Goal: Contribute content: Contribute content

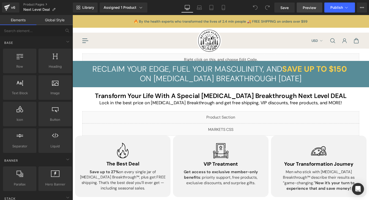
drag, startPoint x: 0, startPoint y: 0, endPoint x: 306, endPoint y: 11, distance: 306.2
click at [306, 11] on link "Preview" at bounding box center [309, 8] width 26 height 10
click at [15, 7] on div "v6" at bounding box center [13, 7] width 6 height 7
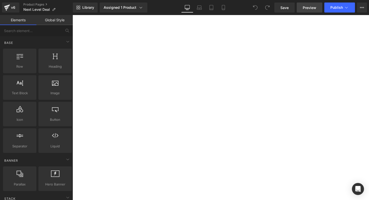
click at [311, 11] on link "Preview" at bounding box center [309, 8] width 26 height 10
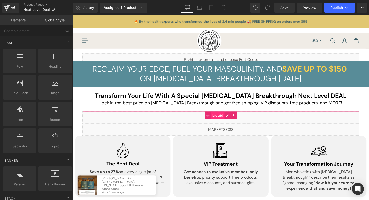
click at [219, 119] on div "Liquid" at bounding box center [224, 120] width 283 height 13
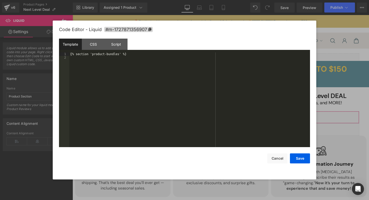
click at [232, 118] on div "Liquid" at bounding box center [224, 120] width 283 height 13
click at [271, 156] on button "Cancel" at bounding box center [277, 158] width 20 height 10
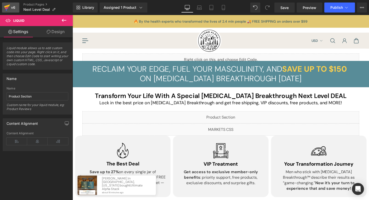
click at [17, 7] on link "v6" at bounding box center [10, 8] width 17 height 10
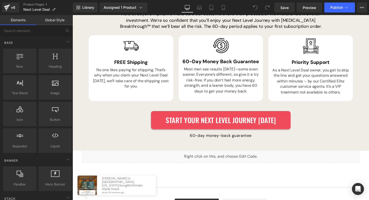
scroll to position [1454, 0]
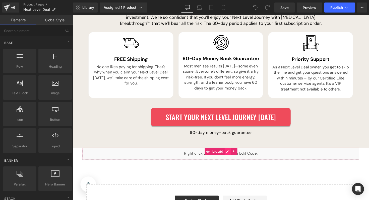
click at [230, 151] on div "Liquid" at bounding box center [224, 157] width 283 height 13
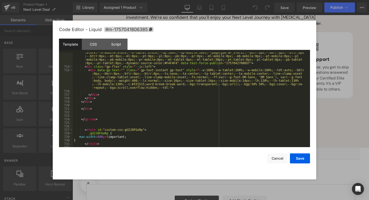
scroll to position [4049, 0]
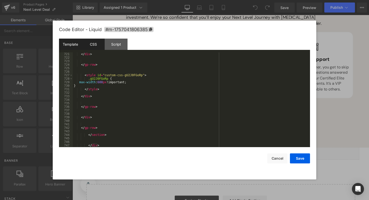
click at [95, 47] on div "CSS" at bounding box center [93, 44] width 23 height 11
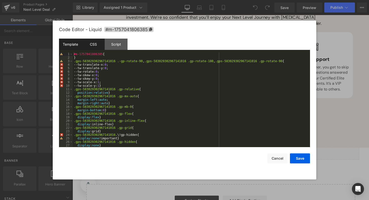
click at [76, 48] on div "Template" at bounding box center [70, 44] width 23 height 11
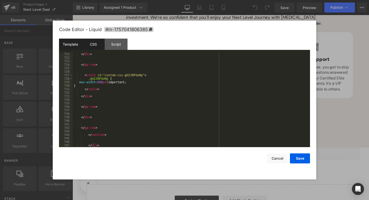
click at [92, 47] on div "CSS" at bounding box center [93, 44] width 23 height 11
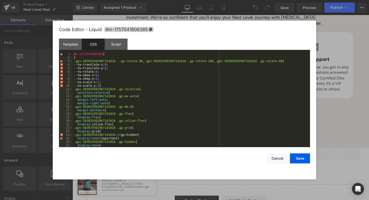
click at [115, 52] on div "Template CSS Script Data" at bounding box center [184, 46] width 251 height 14
click at [117, 48] on div "Script" at bounding box center [116, 44] width 23 height 11
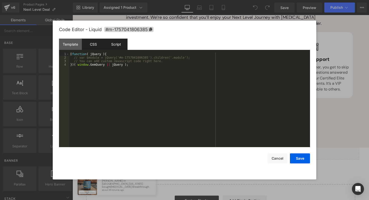
click at [97, 47] on div "CSS" at bounding box center [93, 44] width 23 height 11
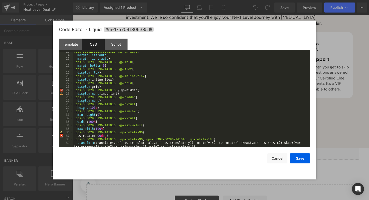
scroll to position [44, 0]
click at [71, 46] on div "Template" at bounding box center [70, 44] width 23 height 11
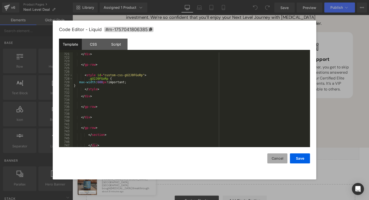
click at [274, 159] on button "Cancel" at bounding box center [277, 158] width 20 height 10
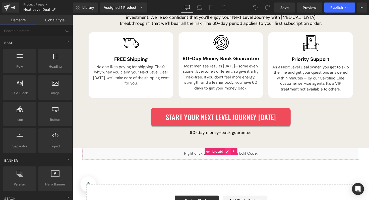
click at [230, 151] on div "Liquid" at bounding box center [224, 157] width 283 height 13
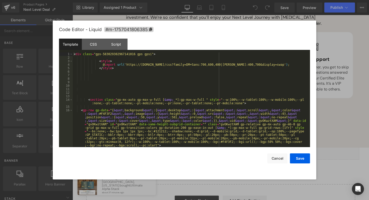
click at [213, 103] on div "< div class = "gps-583029302967141016 gps gpsi" > < style > @ import url( 'http…" at bounding box center [190, 103] width 235 height 102
click at [217, 106] on div "< div class = "gps-583029302967141016 gps gpsi" > < style > @ import url( 'http…" at bounding box center [190, 103] width 235 height 102
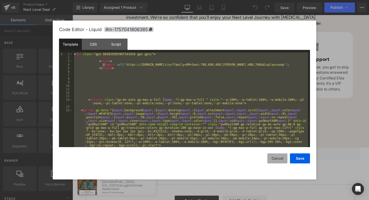
click at [271, 159] on button "Cancel" at bounding box center [277, 158] width 20 height 10
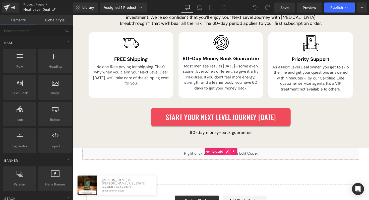
click at [229, 151] on div "Liquid" at bounding box center [224, 157] width 283 height 13
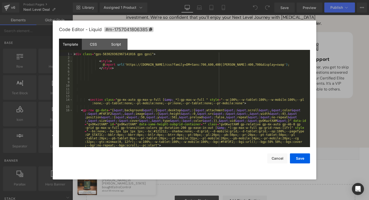
click at [210, 109] on div "< div class = "gps-583029302967141016 gps gpsi" > < style > @ import url( 'http…" at bounding box center [190, 103] width 235 height 102
click at [164, 91] on div "< div class = "gps-583029302967141016 gps gpsi" > < style > @ import url( 'http…" at bounding box center [190, 103] width 235 height 102
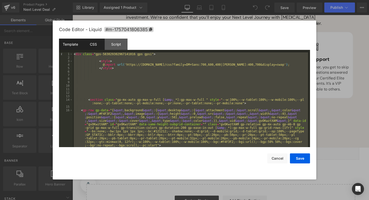
click at [89, 40] on div "CSS" at bounding box center [93, 44] width 23 height 11
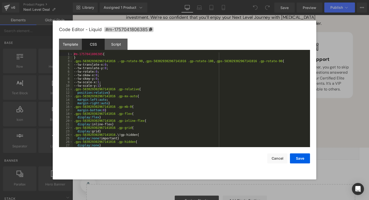
click at [108, 82] on div "#m-1757041806385 { } .gps-583029302967141016 .-gp-rotate-90 , .gps-583029302967…" at bounding box center [190, 103] width 235 height 102
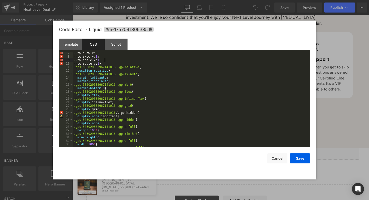
scroll to position [22, 0]
click at [108, 88] on div "--tw-skew-x: 0 ; --tw-skew-y: 0 ; --tw-scale-x: 1 ; --tw-scale-y: 1 } .gps-5830…" at bounding box center [190, 102] width 235 height 102
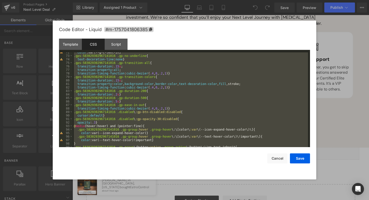
scroll to position [344, 0]
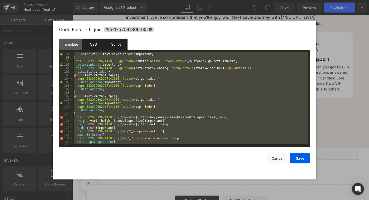
click at [114, 43] on div "Script" at bounding box center [116, 44] width 23 height 11
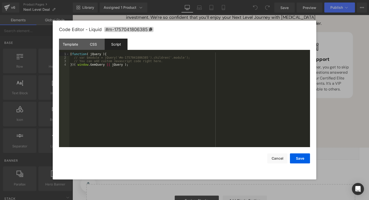
click at [112, 69] on div "( function ( jQuery ) { // var $module = jQuery('#m-1757041806385').children('.…" at bounding box center [189, 103] width 241 height 102
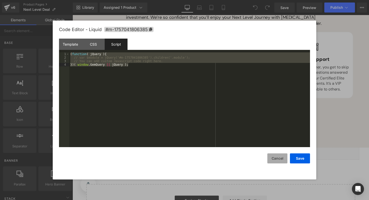
click at [278, 158] on button "Cancel" at bounding box center [277, 158] width 20 height 10
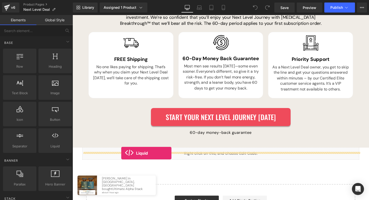
drag, startPoint x: 122, startPoint y: 147, endPoint x: 122, endPoint y: 157, distance: 9.3
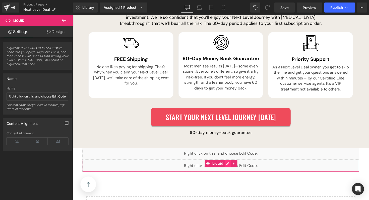
click at [230, 163] on div "Liquid" at bounding box center [224, 169] width 283 height 13
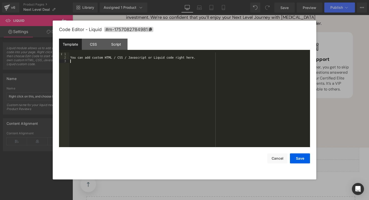
click at [174, 87] on div "You can add custom HTML / CSS / Javascript or Liquid code right here." at bounding box center [189, 103] width 241 height 102
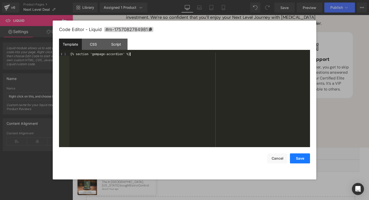
click at [300, 163] on button "Save" at bounding box center [300, 158] width 20 height 10
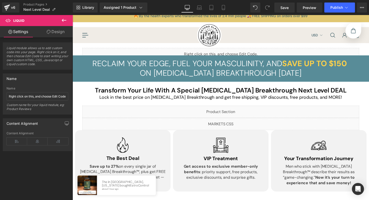
scroll to position [0, 0]
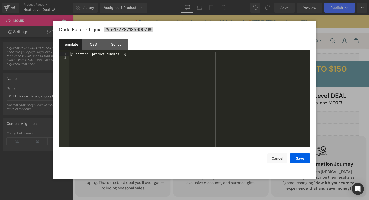
click at [231, 118] on div "Liquid" at bounding box center [224, 120] width 283 height 13
click at [271, 156] on button "Cancel" at bounding box center [277, 158] width 20 height 10
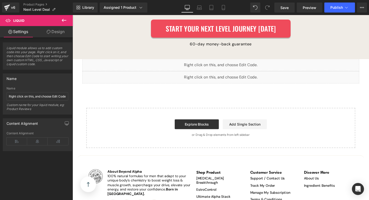
scroll to position [1544, 0]
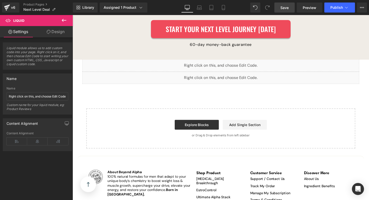
click at [285, 10] on span "Save" at bounding box center [284, 7] width 8 height 5
click at [305, 12] on link "Preview" at bounding box center [309, 8] width 26 height 10
click at [284, 7] on span "Save" at bounding box center [284, 7] width 8 height 5
click at [329, 9] on button "Publish" at bounding box center [339, 8] width 31 height 10
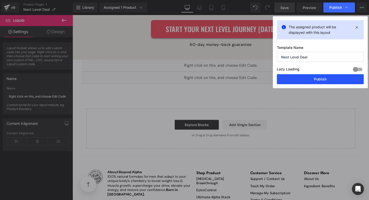
click at [315, 81] on button "Publish" at bounding box center [320, 79] width 87 height 10
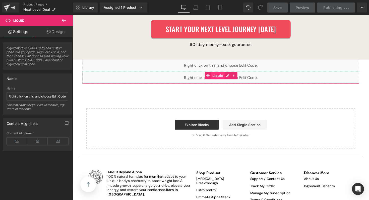
click at [221, 73] on span "Liquid" at bounding box center [221, 77] width 14 height 8
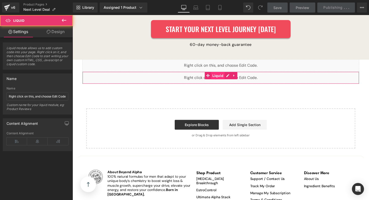
click at [221, 73] on span "Liquid" at bounding box center [221, 77] width 14 height 8
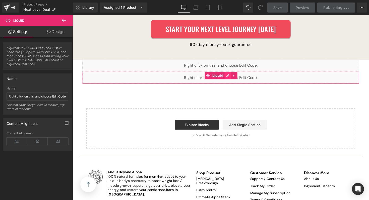
click at [229, 73] on div "Liquid" at bounding box center [224, 79] width 283 height 13
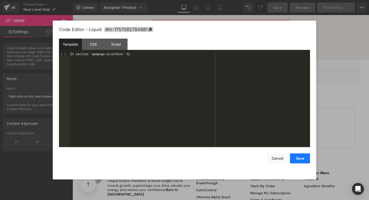
click at [299, 160] on button "Save" at bounding box center [300, 158] width 20 height 10
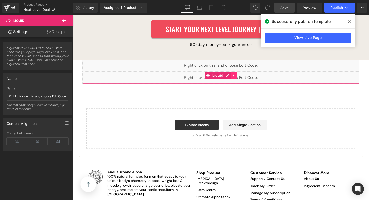
click at [238, 76] on icon at bounding box center [237, 77] width 1 height 2
click at [240, 75] on icon at bounding box center [241, 77] width 4 height 4
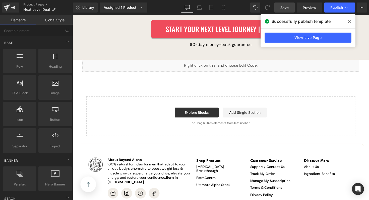
click at [287, 6] on span "Save" at bounding box center [284, 7] width 8 height 5
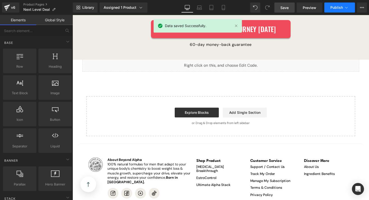
click at [336, 10] on button "Publish" at bounding box center [339, 8] width 31 height 10
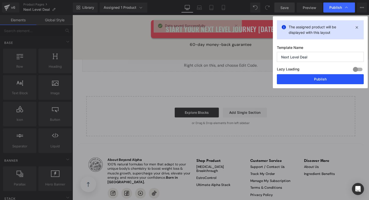
drag, startPoint x: 329, startPoint y: 79, endPoint x: 199, endPoint y: 54, distance: 132.2
click at [329, 79] on button "Publish" at bounding box center [320, 79] width 87 height 10
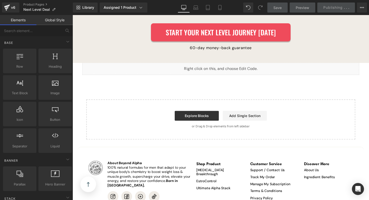
scroll to position [1539, 0]
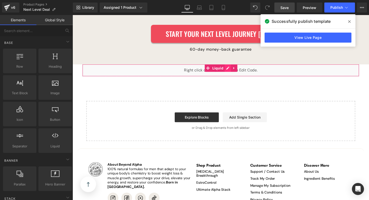
click at [228, 65] on div "Liquid" at bounding box center [224, 71] width 283 height 13
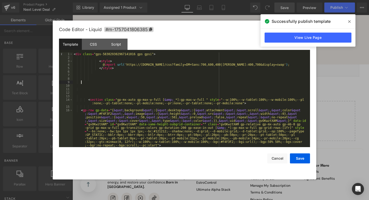
click at [219, 83] on div "< div class = "gps-583029302967141016 gps gpsi" > < style > @ import url( 'http…" at bounding box center [190, 103] width 235 height 102
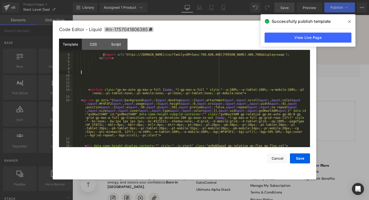
scroll to position [10, 0]
click at [277, 154] on button "Cancel" at bounding box center [277, 158] width 20 height 10
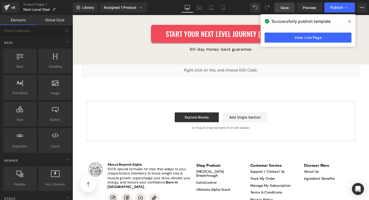
scroll to position [1545, 0]
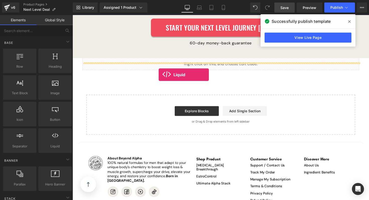
drag, startPoint x: 129, startPoint y: 159, endPoint x: 160, endPoint y: 76, distance: 87.9
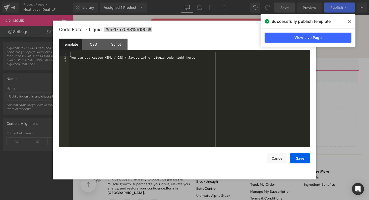
click at [231, 71] on div "Liquid" at bounding box center [224, 77] width 283 height 13
click at [141, 60] on div "You can add custom HTML / CSS / Javascript or Liquid code right here." at bounding box center [189, 103] width 241 height 102
click at [75, 54] on div "{% section 'gempage-accordion %}" at bounding box center [189, 103] width 241 height 102
click at [123, 54] on div "{% section 'gempage-accordion %}" at bounding box center [189, 103] width 241 height 102
click at [167, 72] on div "{% section 'gempage-accordion' %}" at bounding box center [189, 103] width 241 height 102
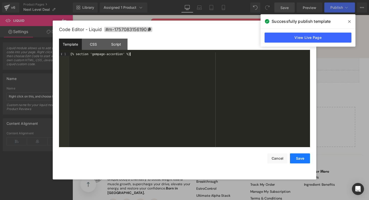
click at [302, 158] on button "Save" at bounding box center [300, 158] width 20 height 10
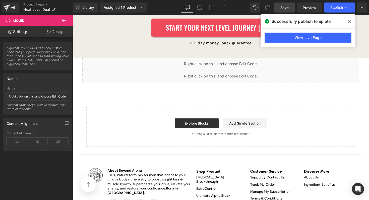
drag, startPoint x: 284, startPoint y: 7, endPoint x: 173, endPoint y: 9, distance: 111.6
click at [284, 7] on span "Save" at bounding box center [284, 7] width 8 height 5
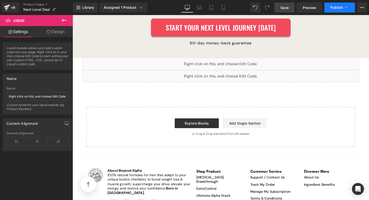
click at [331, 8] on span "Publish" at bounding box center [336, 8] width 13 height 4
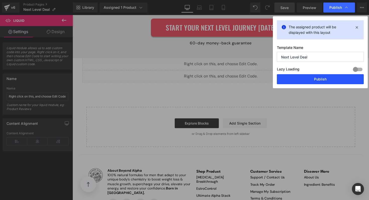
click at [313, 75] on button "Publish" at bounding box center [320, 79] width 87 height 10
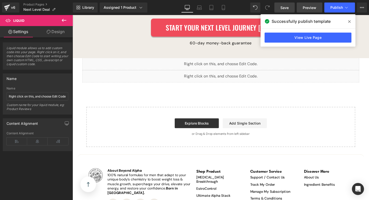
click at [312, 9] on span "Preview" at bounding box center [309, 7] width 14 height 5
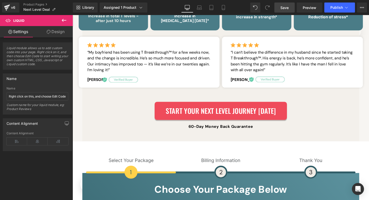
scroll to position [996, 0]
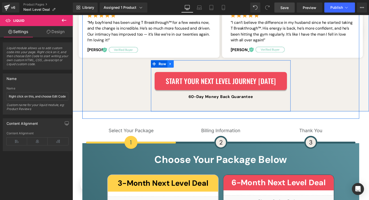
click at [174, 66] on icon at bounding box center [173, 65] width 4 height 4
click at [180, 66] on icon at bounding box center [180, 65] width 4 height 4
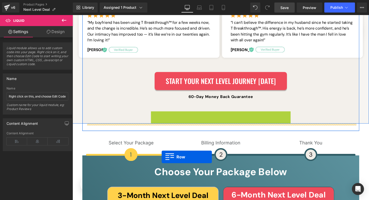
scroll to position [1006, 0]
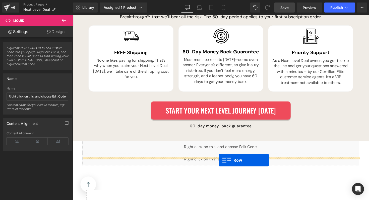
drag, startPoint x: 157, startPoint y: 117, endPoint x: 222, endPoint y: 164, distance: 80.7
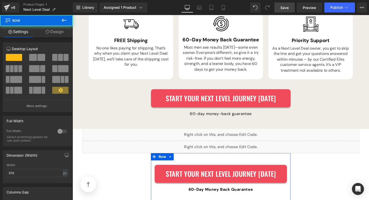
scroll to position [1460, 0]
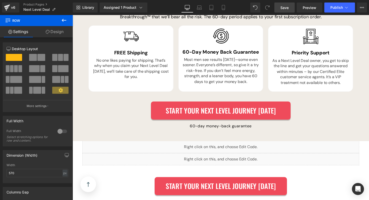
click at [286, 8] on span "Save" at bounding box center [284, 7] width 8 height 5
click at [330, 7] on span "Publish" at bounding box center [336, 8] width 13 height 4
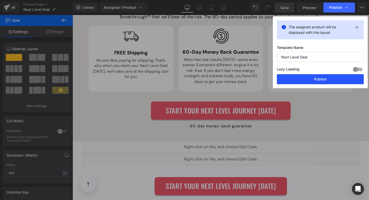
click at [316, 76] on button "Publish" at bounding box center [320, 79] width 87 height 10
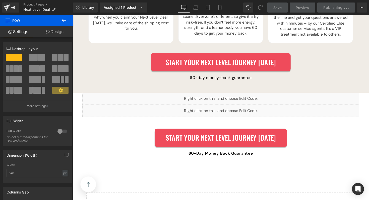
scroll to position [1510, 0]
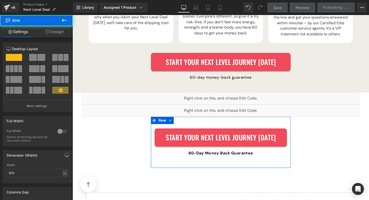
click at [184, 119] on div "Start Your Next Level Journey [DATE] Button 60-Day Money Back Guarantee Text Bl…" at bounding box center [224, 145] width 143 height 52
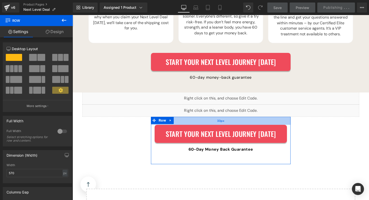
drag, startPoint x: 207, startPoint y: 123, endPoint x: 207, endPoint y: 119, distance: 3.8
click at [207, 119] on div "33px" at bounding box center [224, 123] width 143 height 8
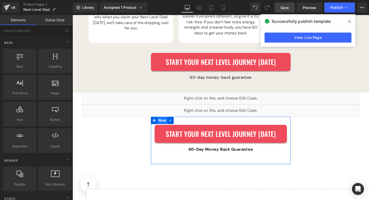
click at [164, 119] on span "Row" at bounding box center [164, 123] width 10 height 8
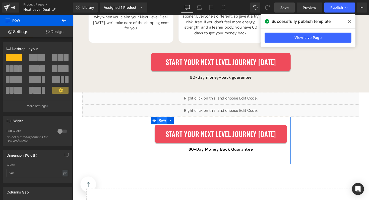
click at [165, 119] on span "Row" at bounding box center [164, 123] width 10 height 8
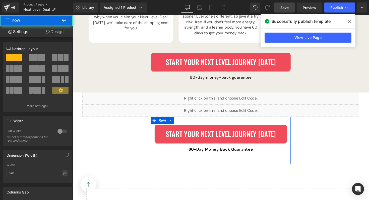
click at [52, 32] on link "Design" at bounding box center [54, 31] width 36 height 11
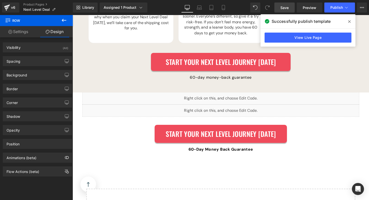
click at [65, 22] on icon at bounding box center [64, 20] width 6 height 6
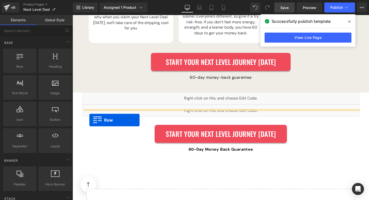
drag, startPoint x: 96, startPoint y: 71, endPoint x: 90, endPoint y: 123, distance: 51.8
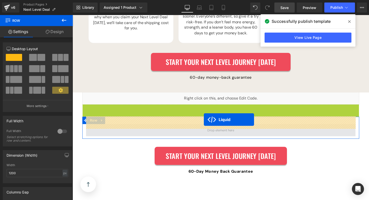
drag, startPoint x: 211, startPoint y: 103, endPoint x: 207, endPoint y: 122, distance: 19.2
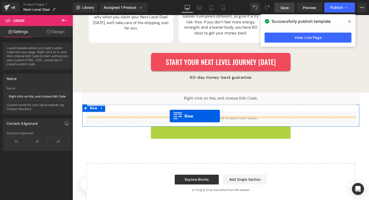
drag, startPoint x: 156, startPoint y: 126, endPoint x: 172, endPoint y: 119, distance: 17.5
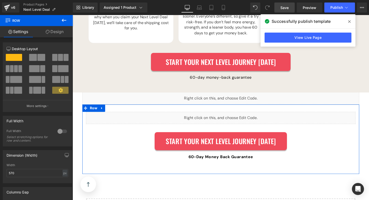
click at [124, 135] on div "Liquid Start Your Next Level Journey [DATE] Button 60-Day Money Back Guarantee …" at bounding box center [224, 144] width 283 height 61
click at [92, 107] on span "Row" at bounding box center [94, 111] width 10 height 8
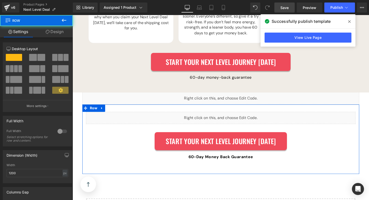
click at [52, 28] on link "Design" at bounding box center [54, 31] width 36 height 11
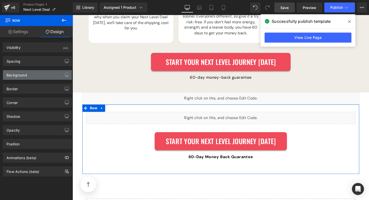
click at [27, 76] on div "Background" at bounding box center [17, 73] width 21 height 7
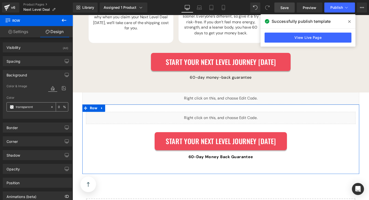
click at [30, 109] on input "transparent" at bounding box center [32, 107] width 32 height 6
paste input "#F4F3F2"
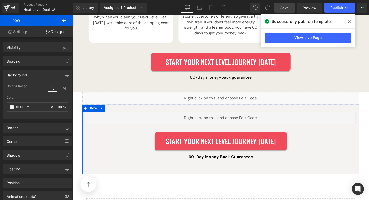
type input "#F4F3F2"
click at [29, 114] on div at bounding box center [38, 115] width 62 height 3
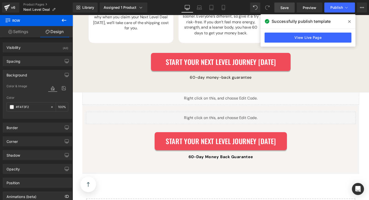
drag, startPoint x: 288, startPoint y: 9, endPoint x: 260, endPoint y: 2, distance: 28.3
click at [288, 9] on span "Save" at bounding box center [284, 7] width 8 height 5
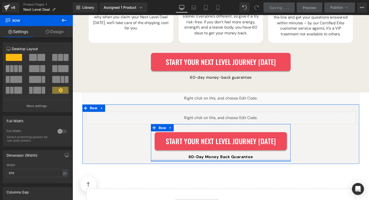
drag, startPoint x: 212, startPoint y: 167, endPoint x: 212, endPoint y: 157, distance: 10.5
click at [212, 164] on div at bounding box center [224, 165] width 143 height 2
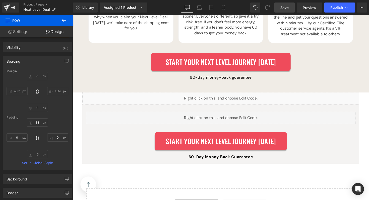
click at [289, 7] on link "Save" at bounding box center [284, 8] width 20 height 10
click at [285, 10] on span "Save" at bounding box center [284, 7] width 8 height 5
click at [332, 9] on span "Publish" at bounding box center [336, 8] width 13 height 4
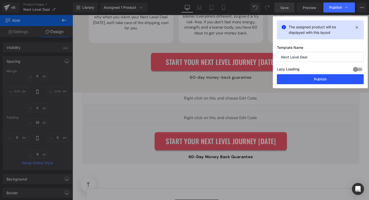
drag, startPoint x: 308, startPoint y: 79, endPoint x: 162, endPoint y: 65, distance: 146.4
click at [308, 79] on button "Publish" at bounding box center [320, 79] width 87 height 10
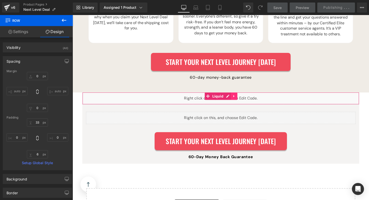
click at [237, 97] on icon at bounding box center [238, 99] width 4 height 4
click at [241, 97] on icon at bounding box center [241, 99] width 4 height 4
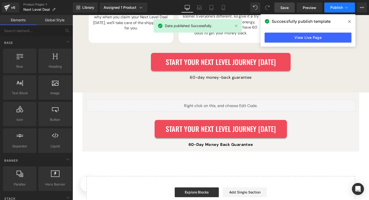
click at [343, 9] on button "Publish" at bounding box center [339, 8] width 31 height 10
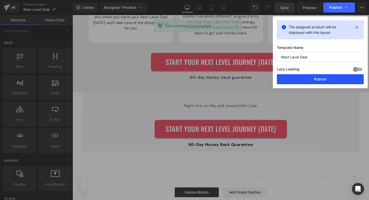
click at [319, 76] on button "Publish" at bounding box center [320, 79] width 87 height 10
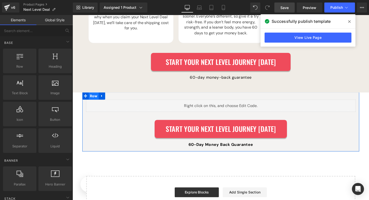
click at [92, 94] on span "Row" at bounding box center [94, 98] width 10 height 8
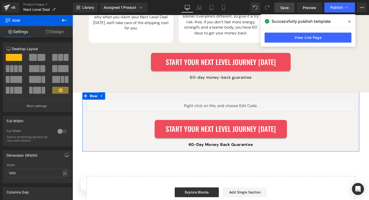
click at [62, 131] on div at bounding box center [62, 131] width 12 height 8
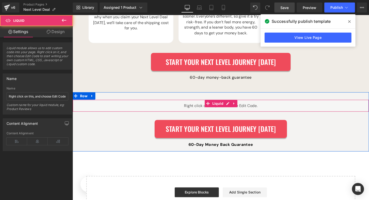
click at [123, 102] on div "Liquid" at bounding box center [223, 108] width 303 height 13
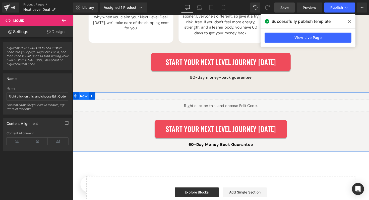
click at [85, 94] on span "Row" at bounding box center [84, 98] width 10 height 8
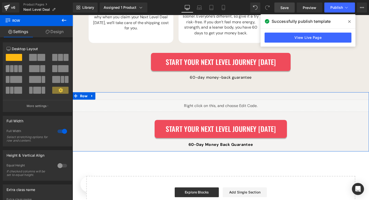
click at [61, 132] on div at bounding box center [62, 131] width 12 height 8
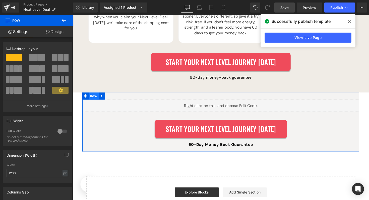
click at [96, 94] on span "Row" at bounding box center [94, 98] width 10 height 8
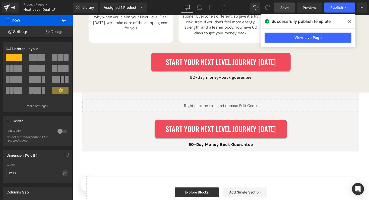
click at [65, 21] on icon at bounding box center [64, 20] width 6 height 6
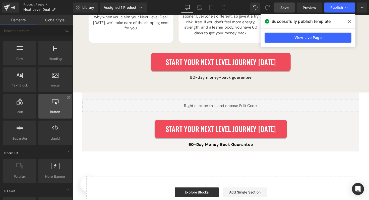
scroll to position [0, 0]
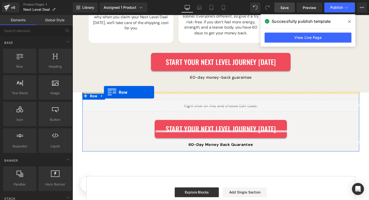
drag, startPoint x: 91, startPoint y: 83, endPoint x: 105, endPoint y: 94, distance: 17.7
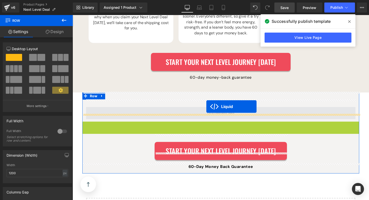
drag, startPoint x: 211, startPoint y: 121, endPoint x: 209, endPoint y: 109, distance: 11.6
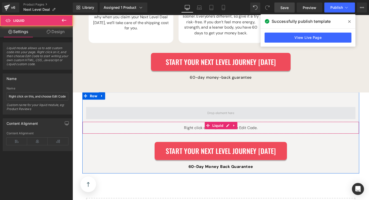
click at [209, 112] on span at bounding box center [224, 116] width 31 height 8
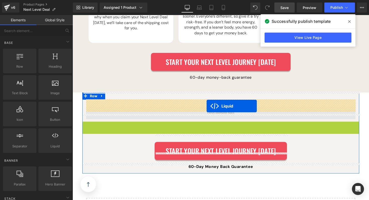
drag, startPoint x: 210, startPoint y: 120, endPoint x: 210, endPoint y: 108, distance: 11.3
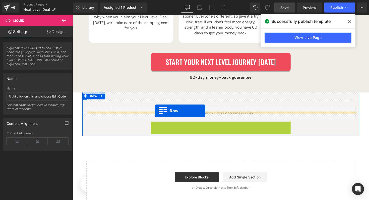
drag, startPoint x: 155, startPoint y: 120, endPoint x: 157, endPoint y: 113, distance: 7.3
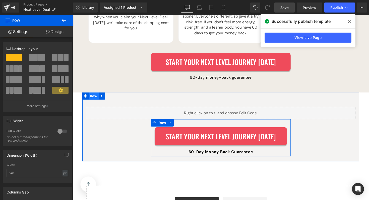
click at [92, 94] on span "Row" at bounding box center [94, 98] width 10 height 8
click at [62, 132] on div at bounding box center [62, 131] width 12 height 8
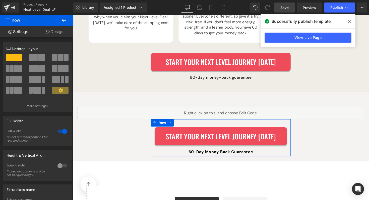
click at [287, 6] on span "Save" at bounding box center [284, 7] width 8 height 5
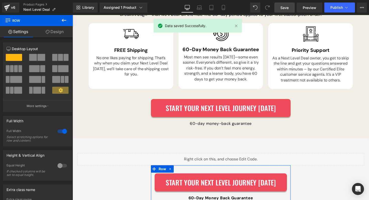
scroll to position [1463, 0]
click at [332, 9] on span "Publish" at bounding box center [336, 8] width 13 height 4
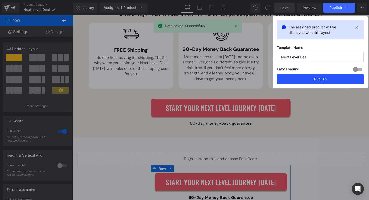
click at [317, 78] on button "Publish" at bounding box center [320, 79] width 87 height 10
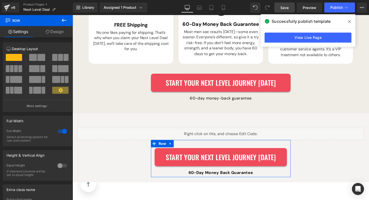
scroll to position [1498, 0]
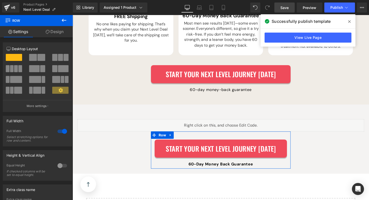
click at [132, 141] on div "Liquid Start Your Next Level Journey [DATE] Button 60-Day Money Back Guarantee …" at bounding box center [224, 147] width 301 height 51
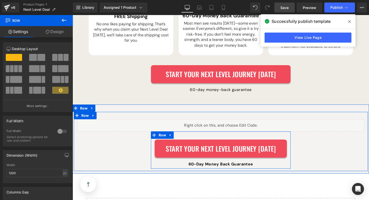
click at [76, 122] on div "Liquid Start Your Next Level Journey [DATE] Button 60-Day Money Back Guarantee …" at bounding box center [224, 147] width 301 height 51
click at [86, 115] on span "Row" at bounding box center [85, 119] width 10 height 8
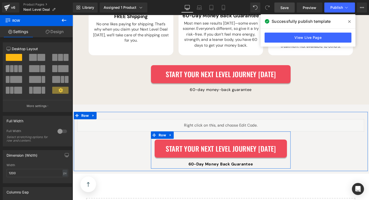
click at [60, 131] on div at bounding box center [62, 131] width 12 height 8
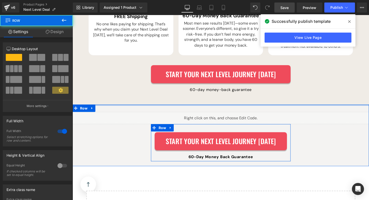
drag, startPoint x: 177, startPoint y: 104, endPoint x: 178, endPoint y: 95, distance: 9.6
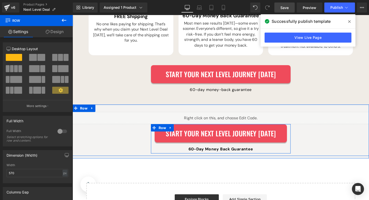
drag, startPoint x: 201, startPoint y: 125, endPoint x: 201, endPoint y: 118, distance: 7.8
click at [202, 117] on div "Liquid Start Your Next Level Journey [DATE] Button 60-Day Money Back Guarantee …" at bounding box center [223, 135] width 303 height 43
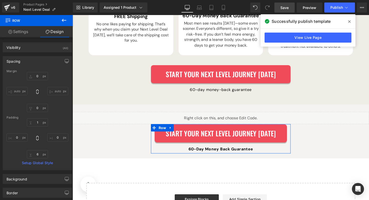
click at [292, 7] on link "Save" at bounding box center [284, 8] width 20 height 10
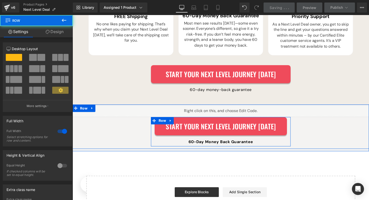
drag, startPoint x: 263, startPoint y: 104, endPoint x: 263, endPoint y: 97, distance: 7.3
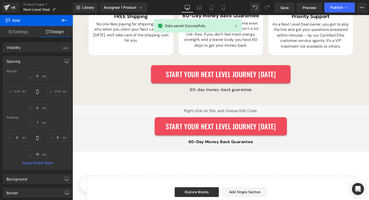
click at [323, 10] on div "Save Preview Publish Scheduled View Live Page View with current Template Save T…" at bounding box center [320, 8] width 97 height 10
click at [281, 4] on link "Save" at bounding box center [284, 8] width 20 height 10
click at [334, 8] on span "Publish" at bounding box center [336, 8] width 13 height 4
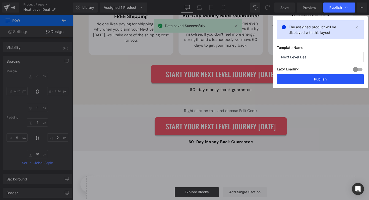
click at [316, 78] on button "Publish" at bounding box center [320, 79] width 87 height 10
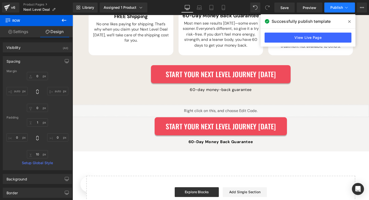
click at [330, 10] on button "Publish" at bounding box center [339, 8] width 31 height 10
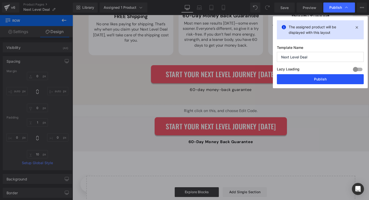
click at [310, 77] on button "Publish" at bounding box center [320, 79] width 87 height 10
